Goal: Transaction & Acquisition: Purchase product/service

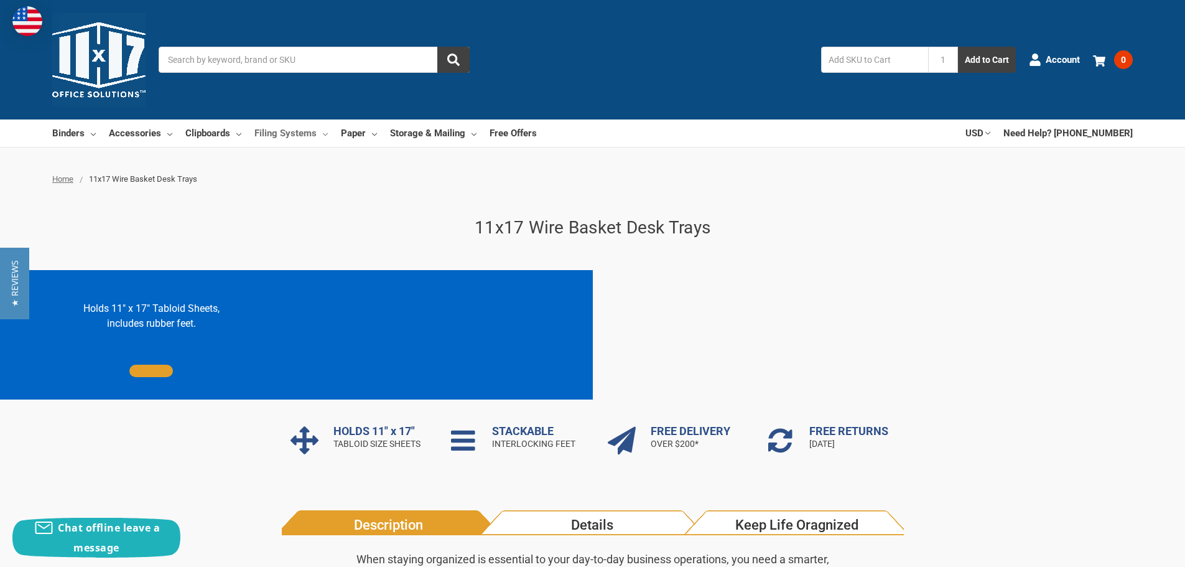
click at [318, 135] on link "Filing Systems" at bounding box center [290, 132] width 73 height 27
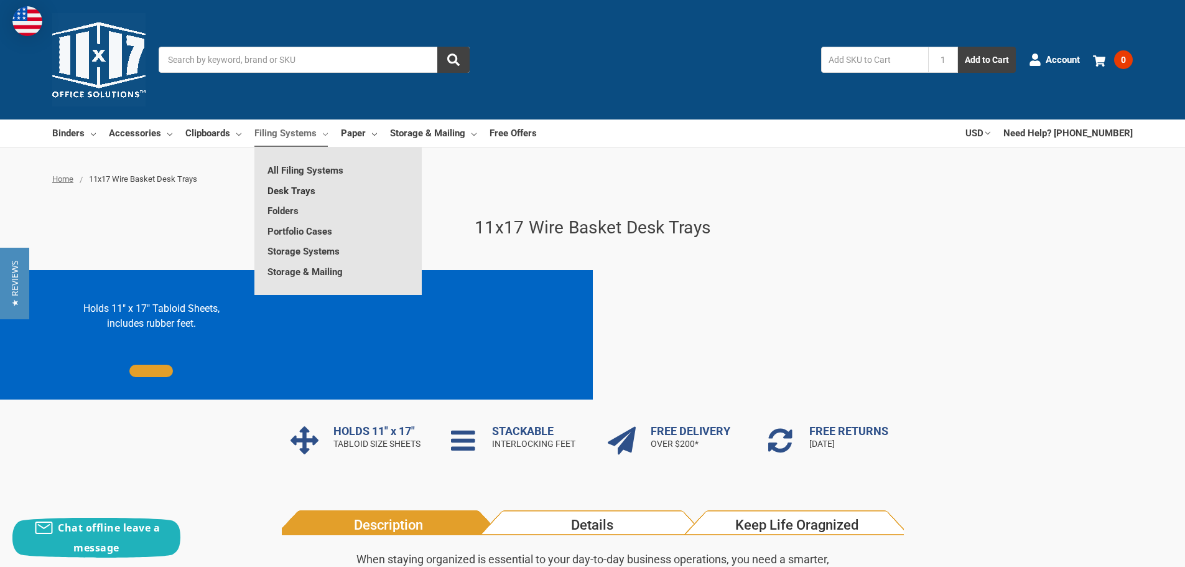
click at [282, 193] on link "Desk Trays" at bounding box center [337, 191] width 167 height 20
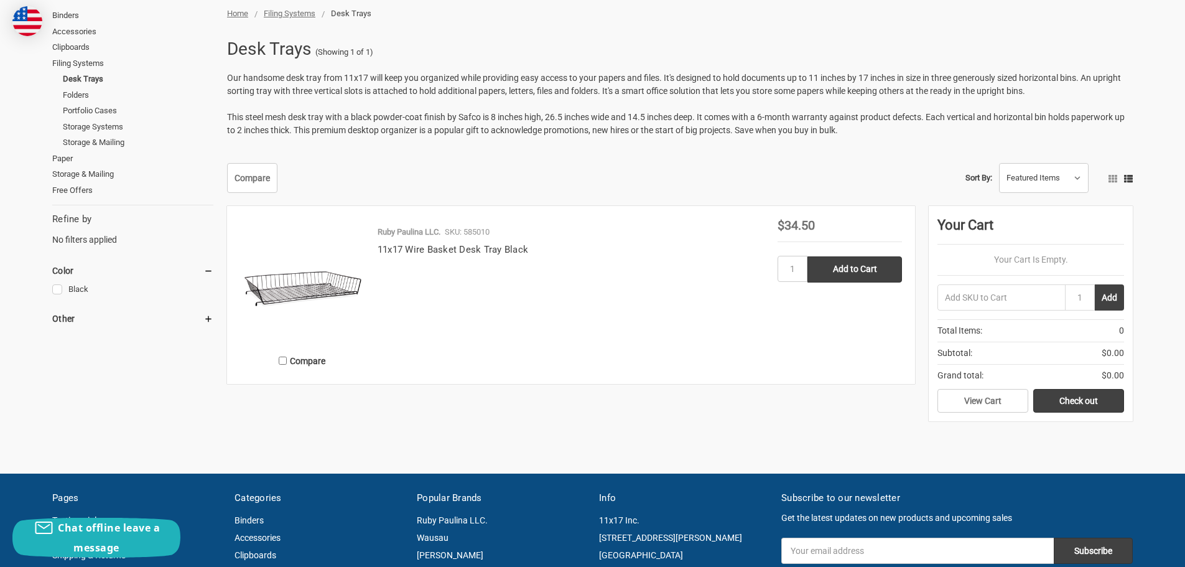
scroll to position [166, 0]
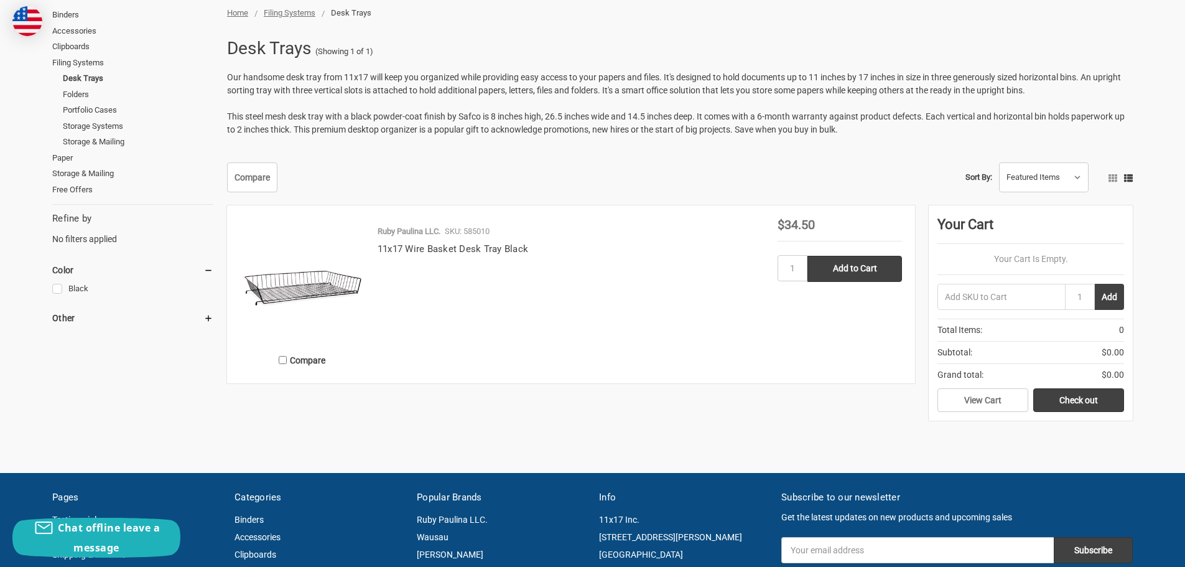
click at [315, 280] on img at bounding box center [302, 280] width 124 height 124
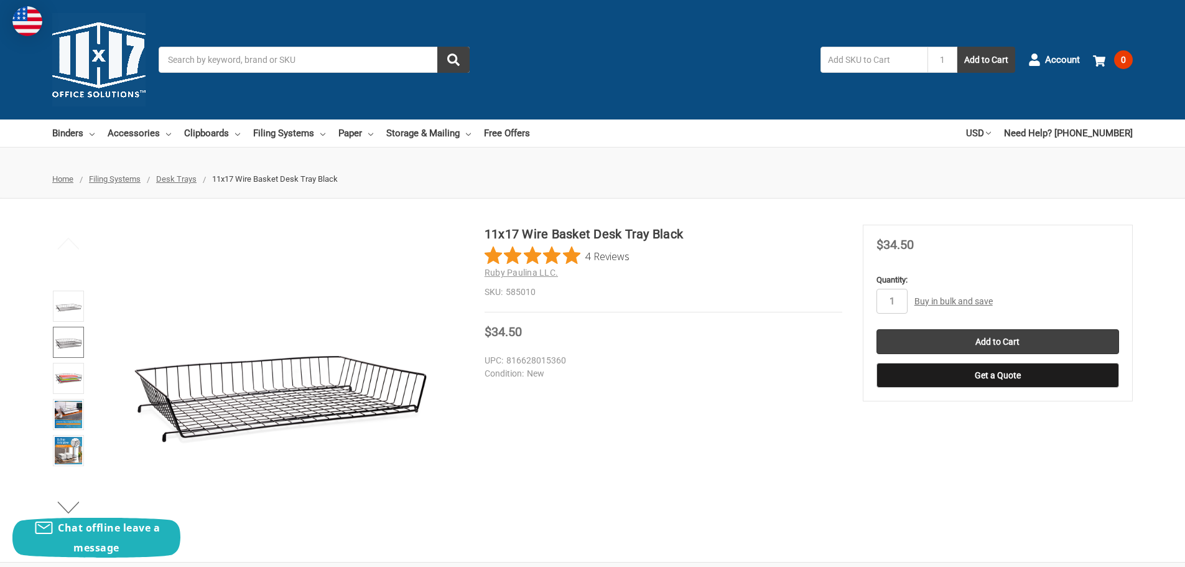
click at [74, 339] on img at bounding box center [68, 341] width 27 height 27
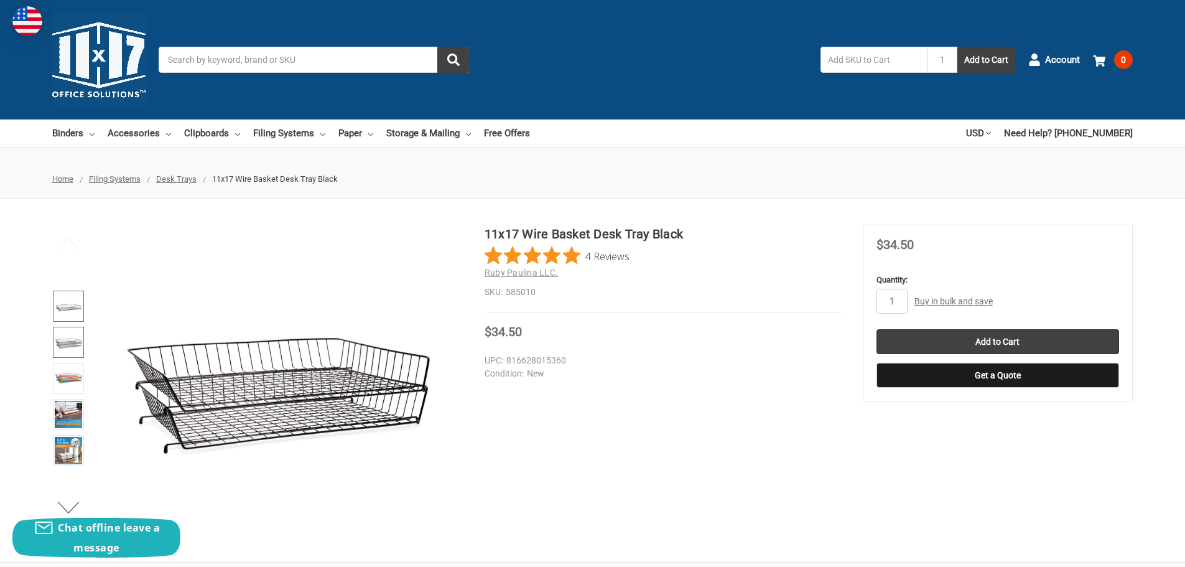
click at [77, 307] on img at bounding box center [68, 305] width 27 height 27
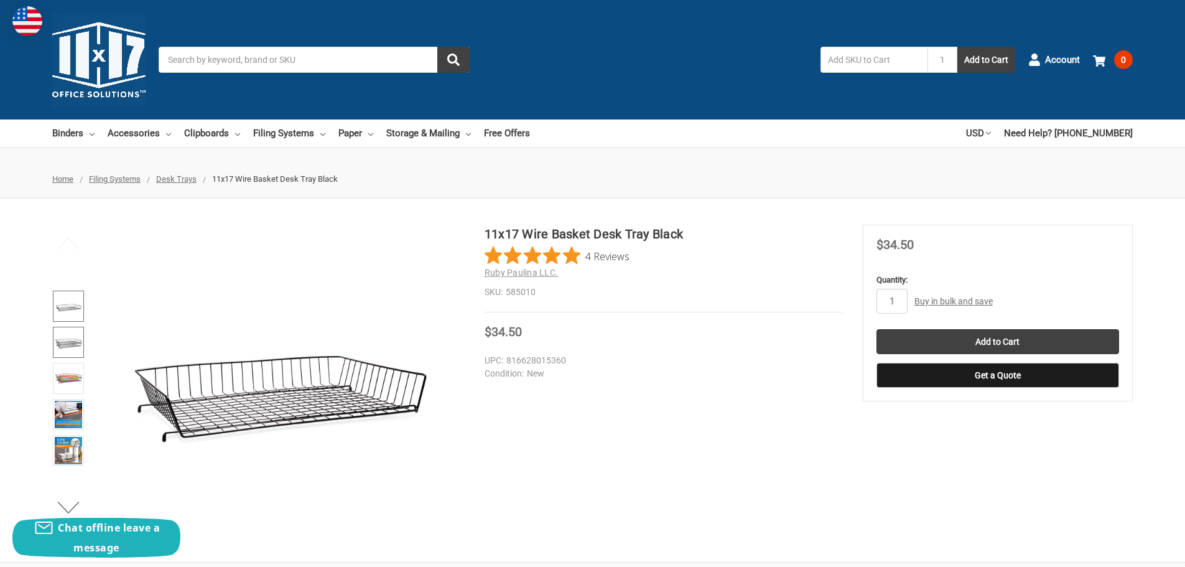
click at [75, 342] on img at bounding box center [68, 341] width 27 height 27
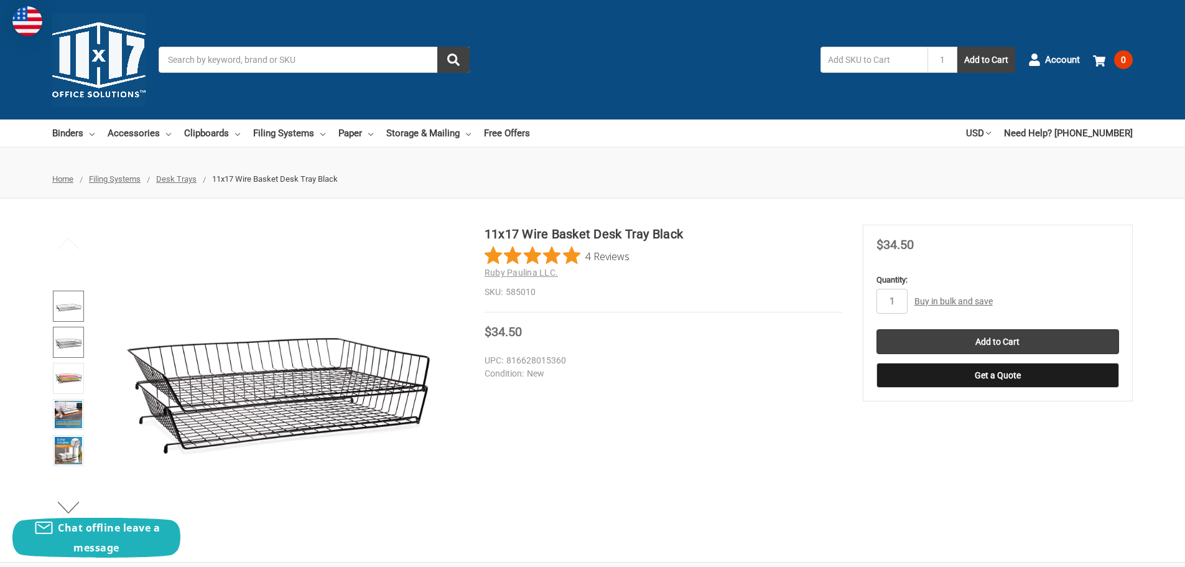
click at [77, 318] on img at bounding box center [68, 305] width 27 height 27
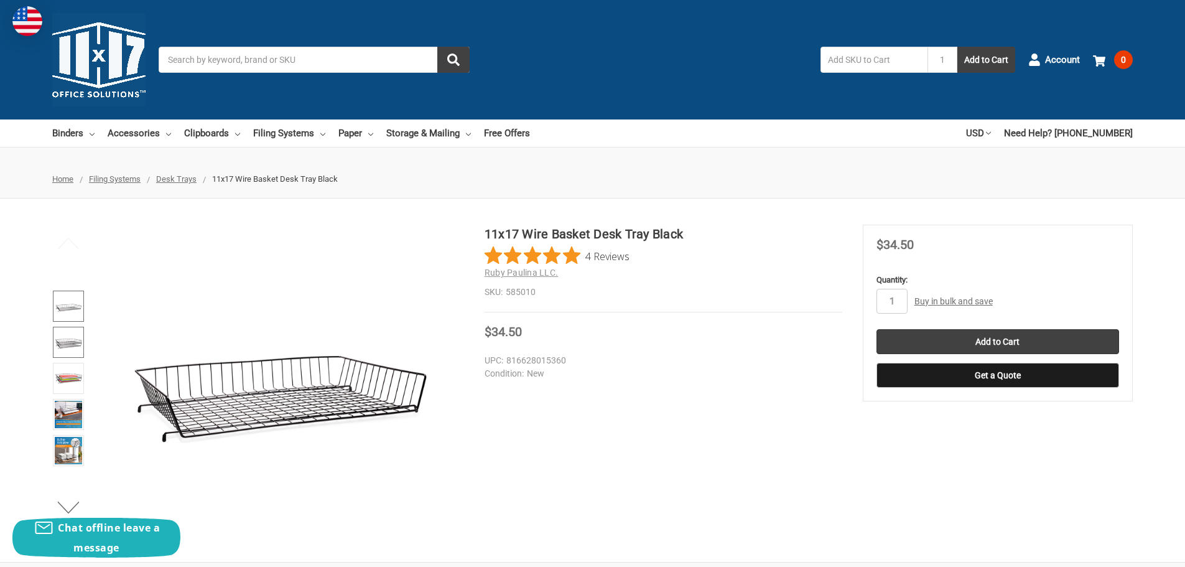
click at [75, 342] on img at bounding box center [68, 341] width 27 height 27
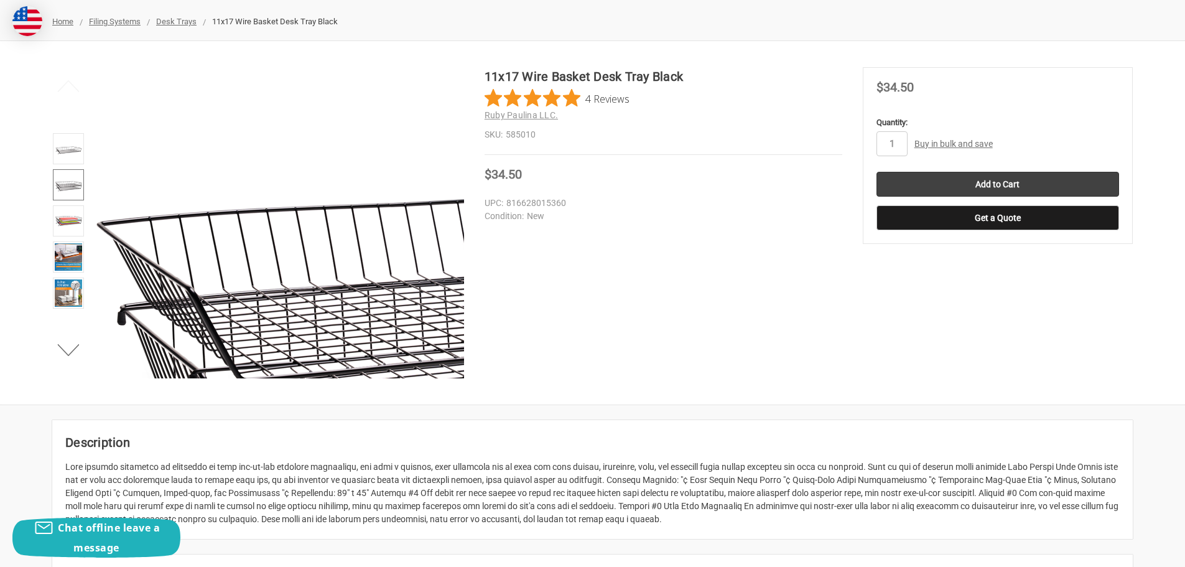
scroll to position [166, 0]
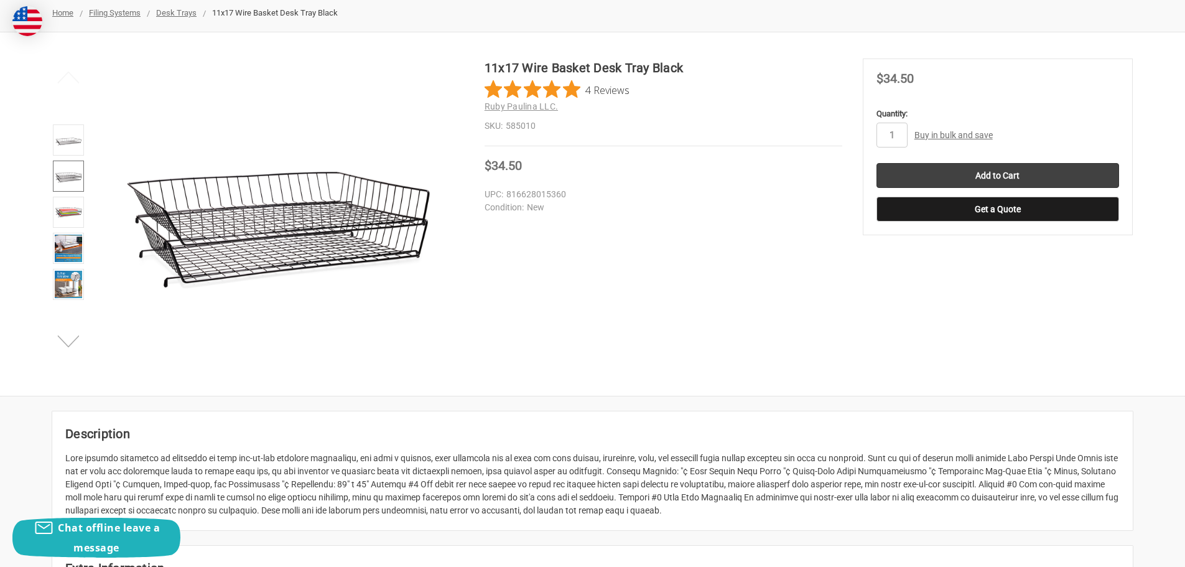
click at [65, 336] on button "Next" at bounding box center [69, 340] width 38 height 25
click at [70, 294] on img at bounding box center [68, 284] width 27 height 27
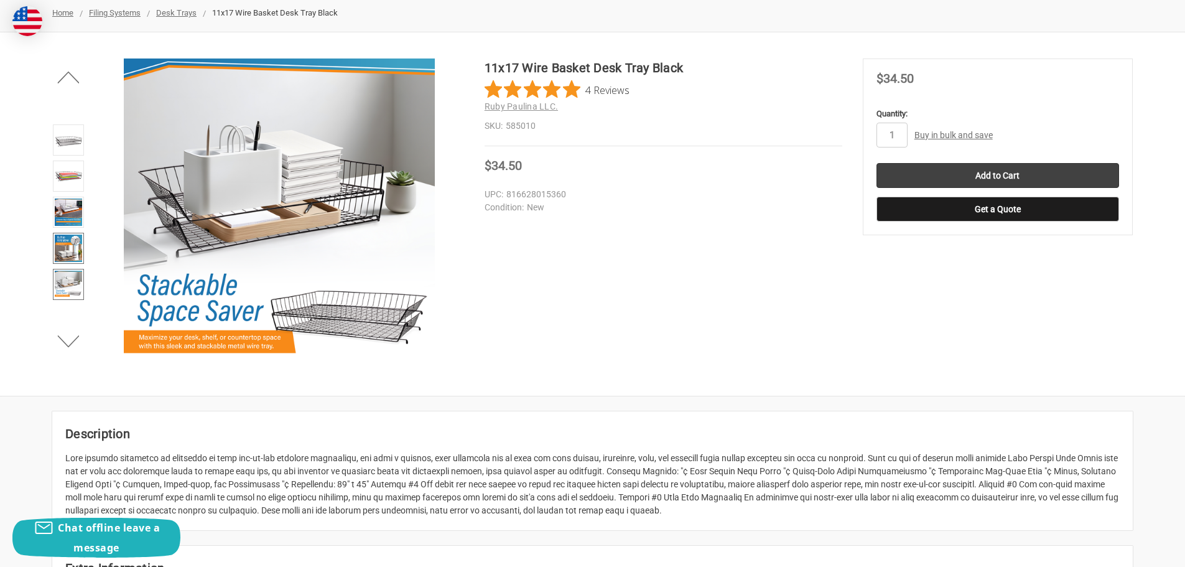
click at [67, 254] on img at bounding box center [68, 247] width 27 height 27
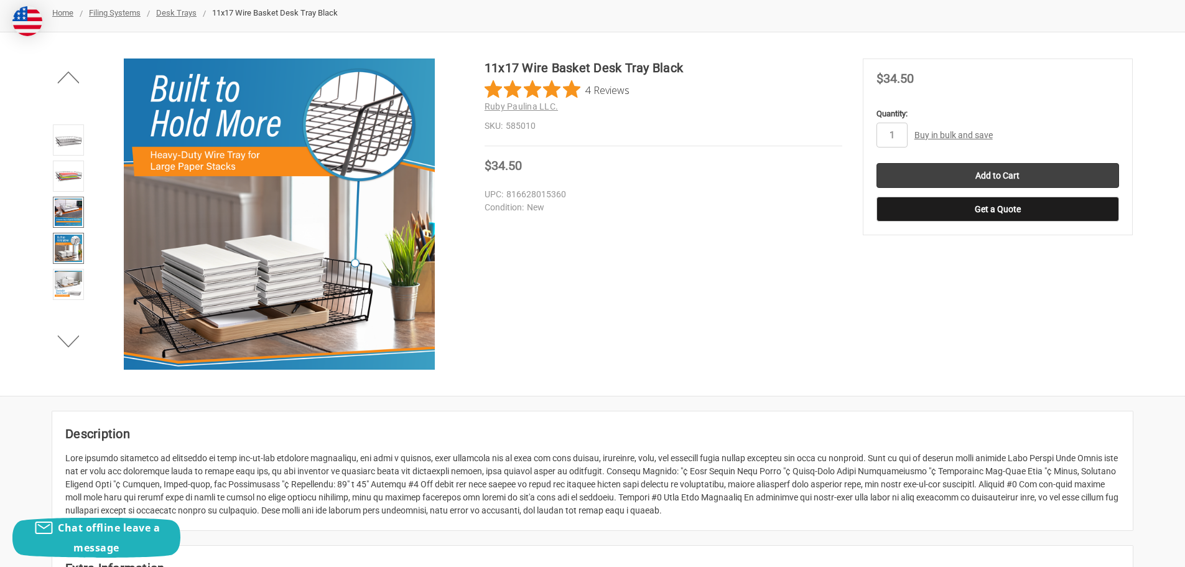
click at [77, 216] on img at bounding box center [68, 211] width 27 height 27
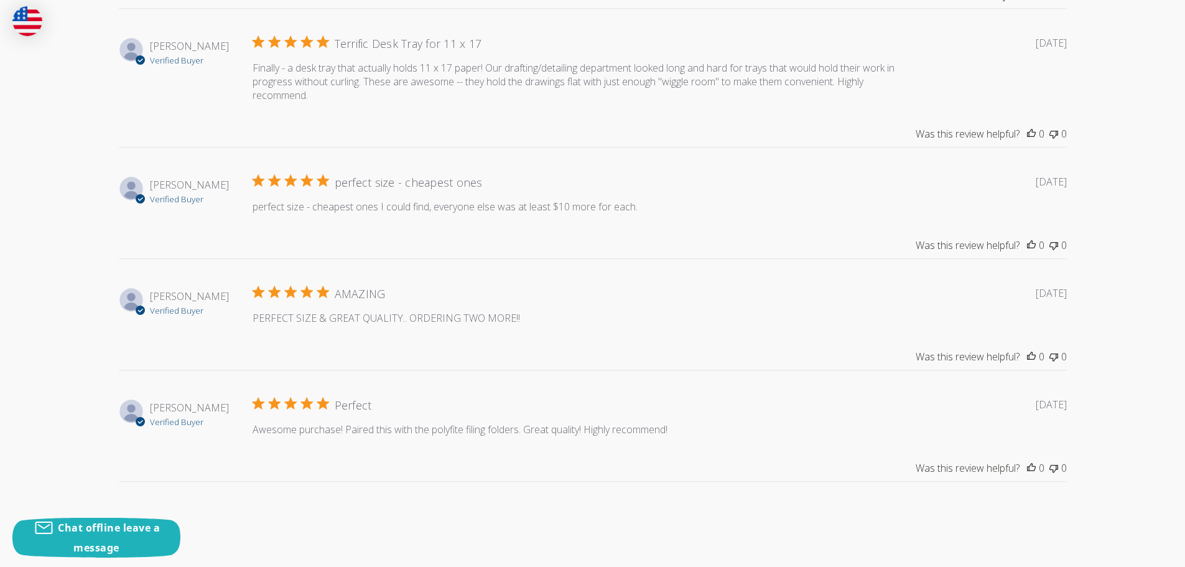
scroll to position [1244, 0]
